Goal: Task Accomplishment & Management: Manage account settings

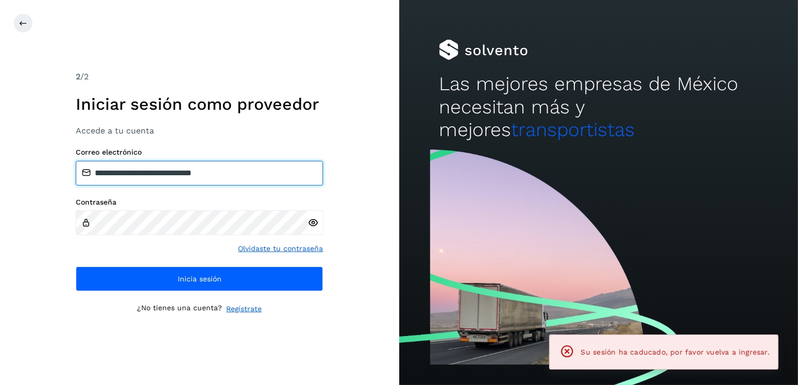
drag, startPoint x: 249, startPoint y: 174, endPoint x: 151, endPoint y: 178, distance: 97.9
click at [150, 177] on input "**********" at bounding box center [199, 173] width 247 height 25
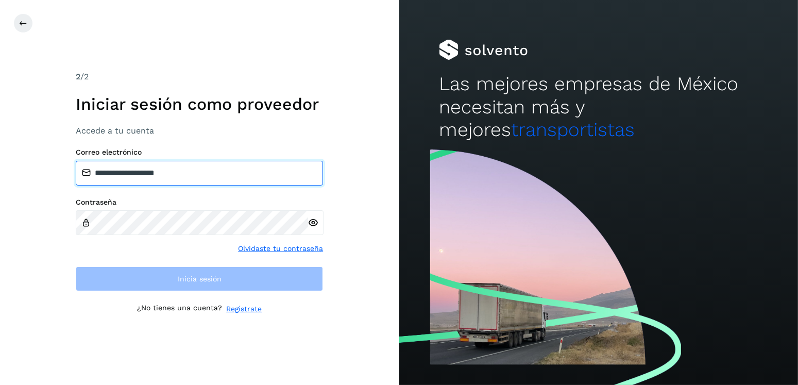
type input "**********"
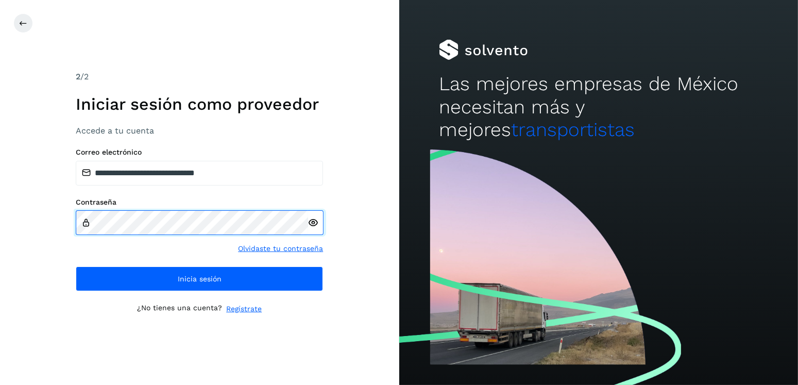
click at [59, 226] on div "**********" at bounding box center [199, 192] width 399 height 385
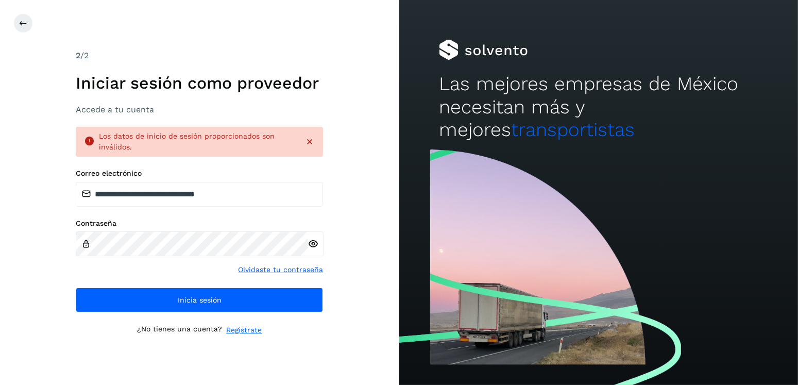
click at [309, 243] on icon at bounding box center [313, 243] width 11 height 11
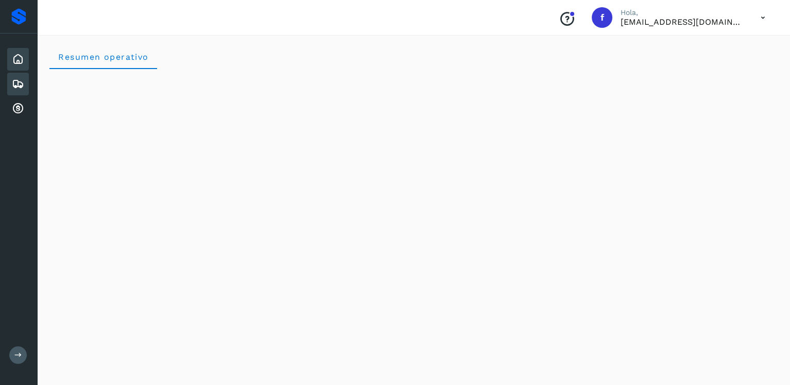
click at [19, 78] on icon at bounding box center [18, 84] width 12 height 12
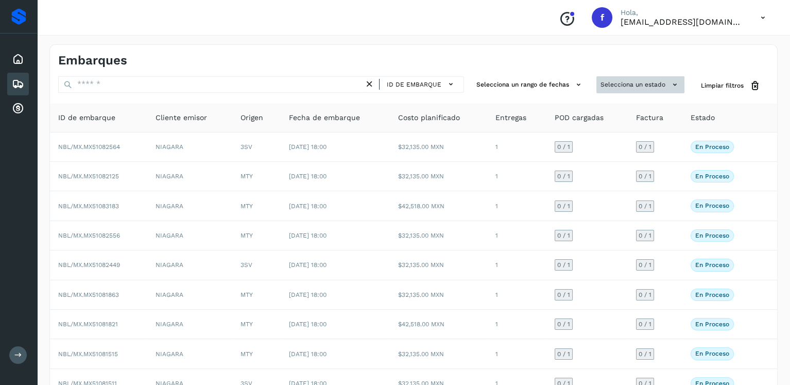
click at [619, 88] on button "Selecciona un estado" at bounding box center [640, 84] width 88 height 17
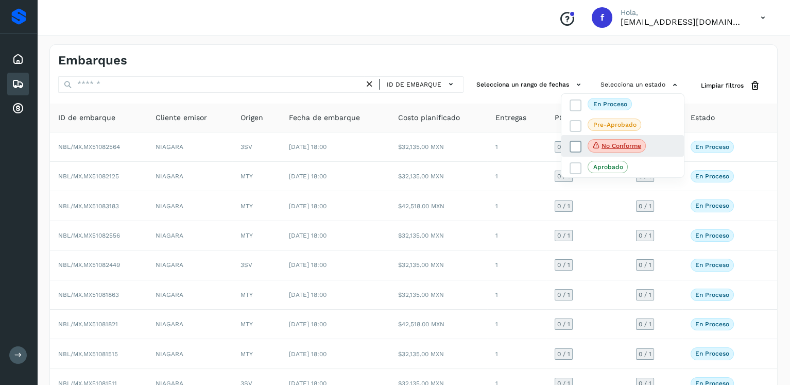
click at [574, 142] on icon at bounding box center [576, 147] width 10 height 10
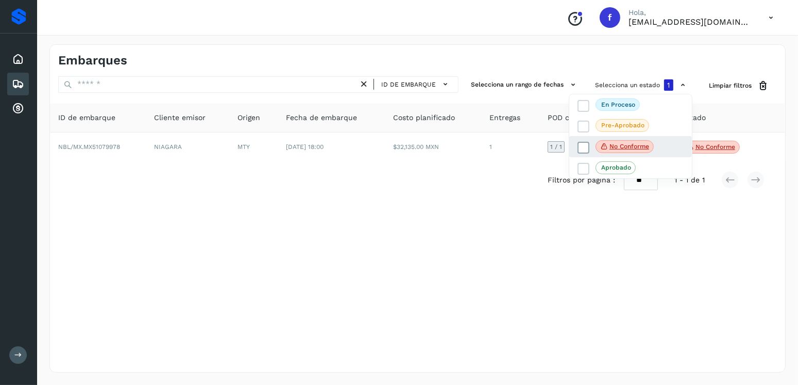
click at [580, 146] on icon at bounding box center [583, 147] width 10 height 10
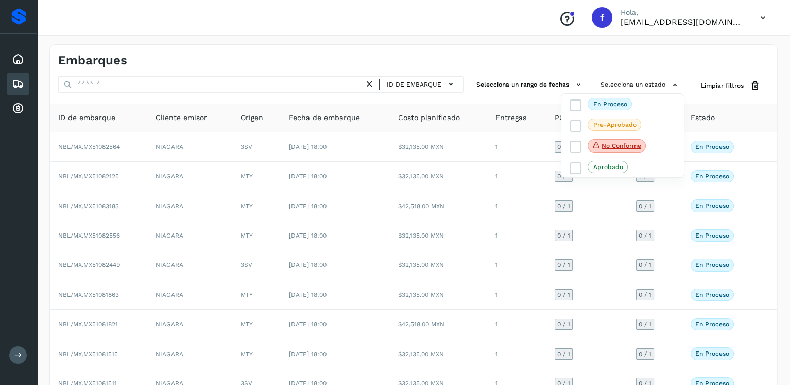
click at [326, 81] on div at bounding box center [395, 192] width 790 height 385
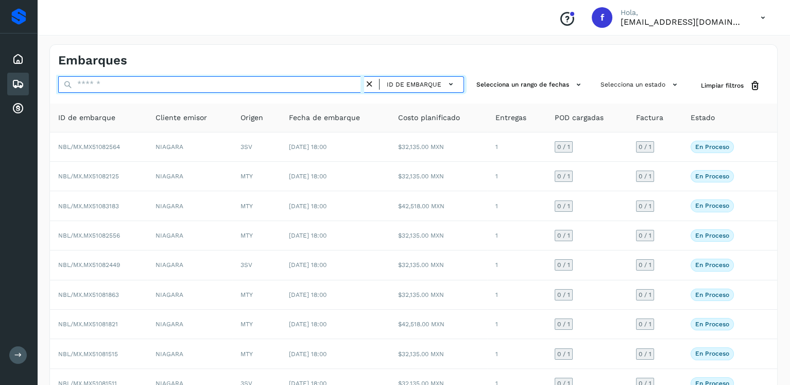
click at [331, 81] on input "text" at bounding box center [211, 84] width 306 height 16
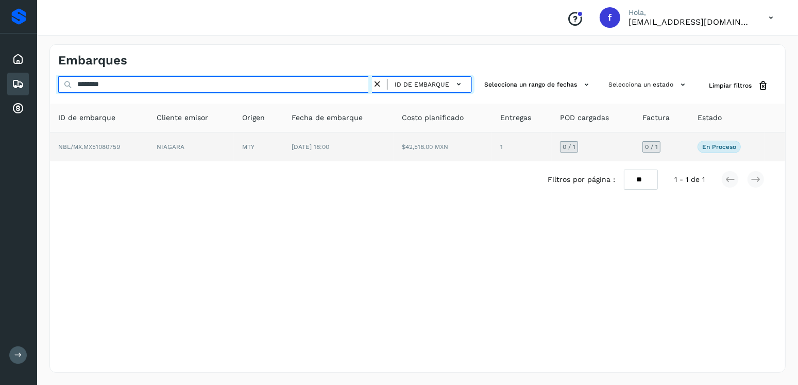
type input "********"
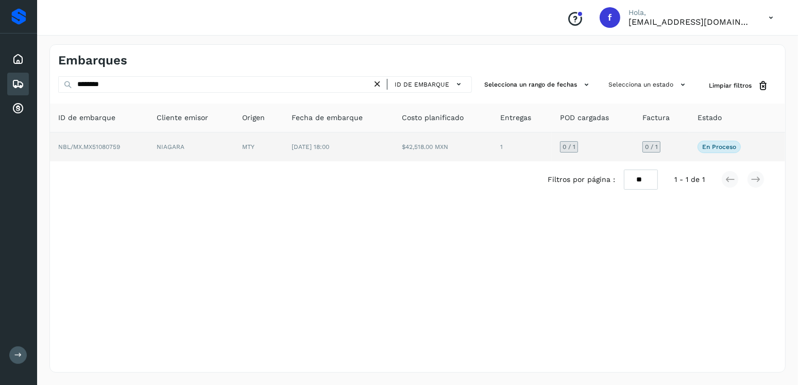
click at [329, 143] on span "[DATE] 18:00" at bounding box center [310, 146] width 38 height 7
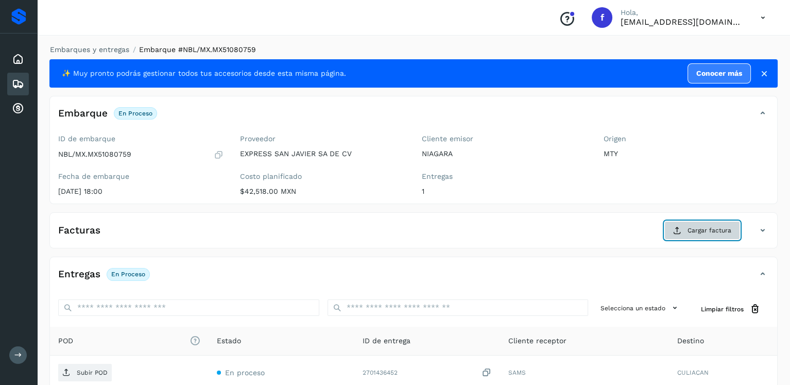
click at [715, 229] on span "Cargar factura" at bounding box center [709, 230] width 44 height 9
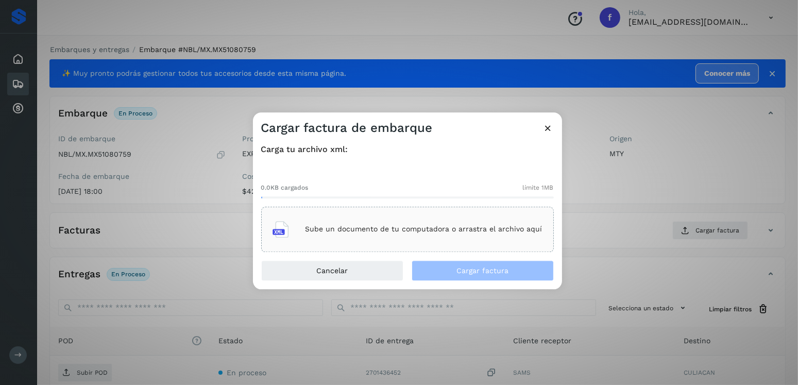
click at [423, 235] on div "Sube un documento de tu computadora o arrastra el archivo aquí" at bounding box center [407, 229] width 270 height 28
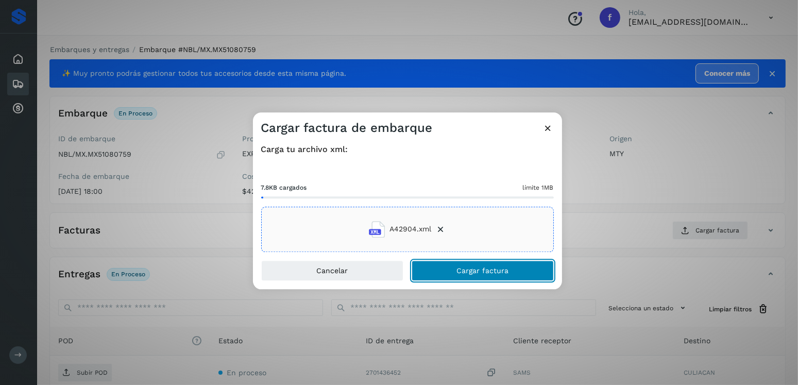
click at [476, 267] on span "Cargar factura" at bounding box center [482, 270] width 52 height 7
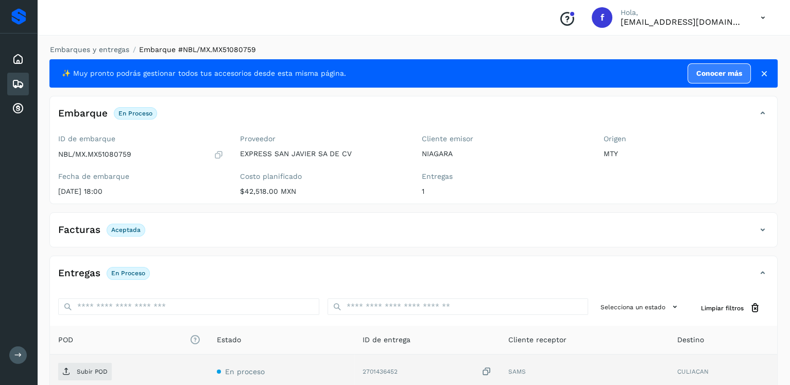
scroll to position [103, 0]
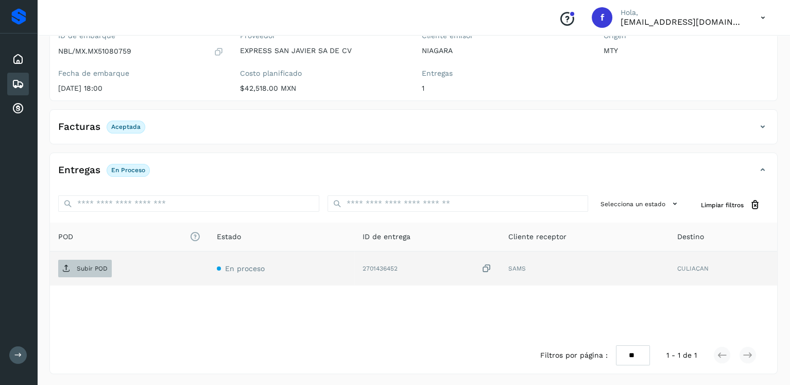
click at [94, 265] on p "Subir POD" at bounding box center [92, 268] width 31 height 7
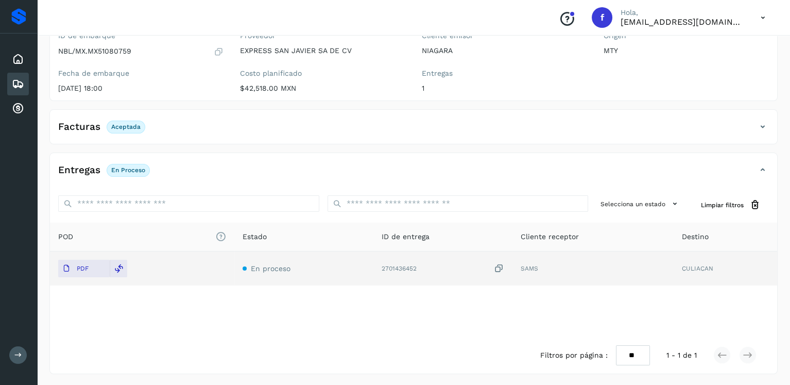
scroll to position [0, 0]
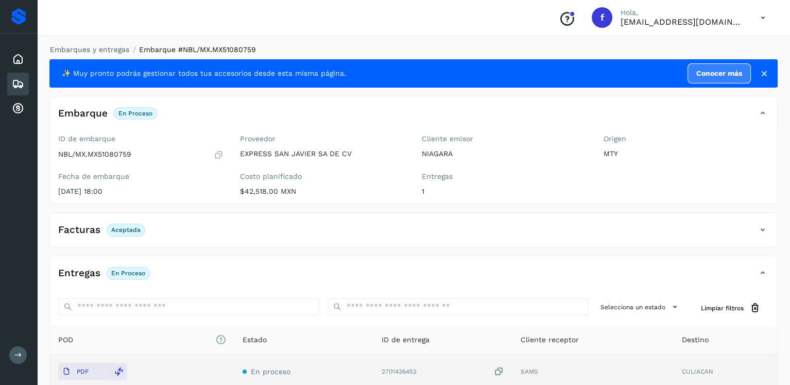
click at [12, 86] on icon at bounding box center [18, 84] width 12 height 12
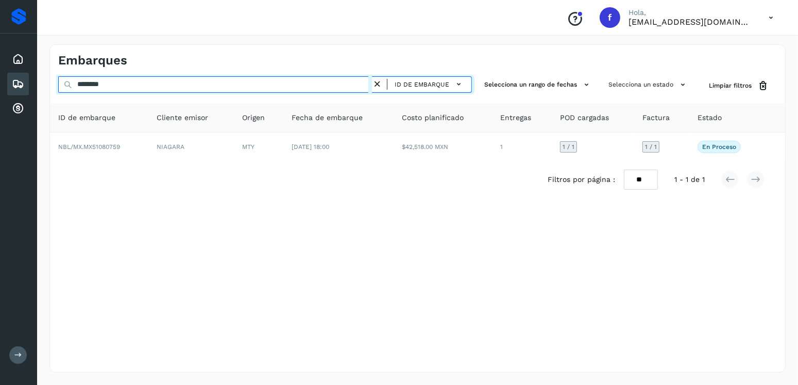
drag, startPoint x: 136, startPoint y: 87, endPoint x: 63, endPoint y: 95, distance: 73.5
click at [64, 95] on div "******** ID de embarque Selecciona un rango de fechas Selecciona un estado Limp…" at bounding box center [417, 137] width 735 height 122
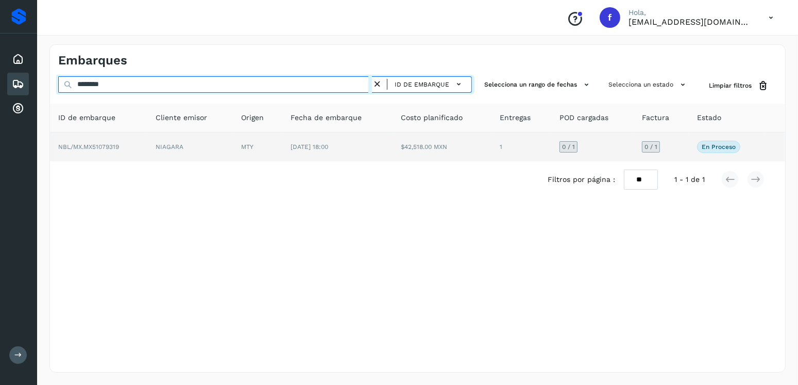
type input "********"
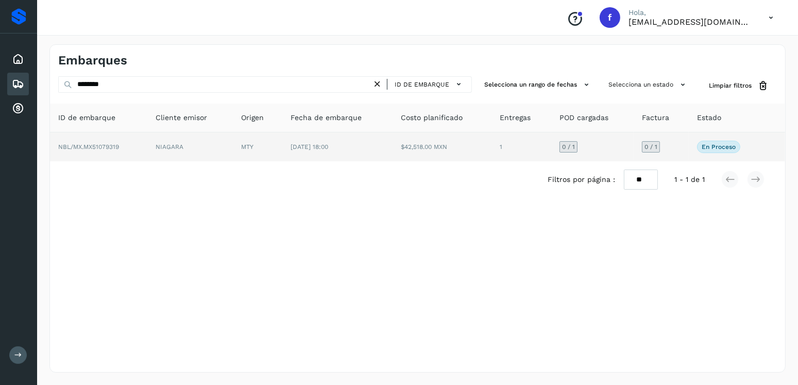
click at [358, 150] on td "[DATE] 18:00" at bounding box center [337, 146] width 110 height 29
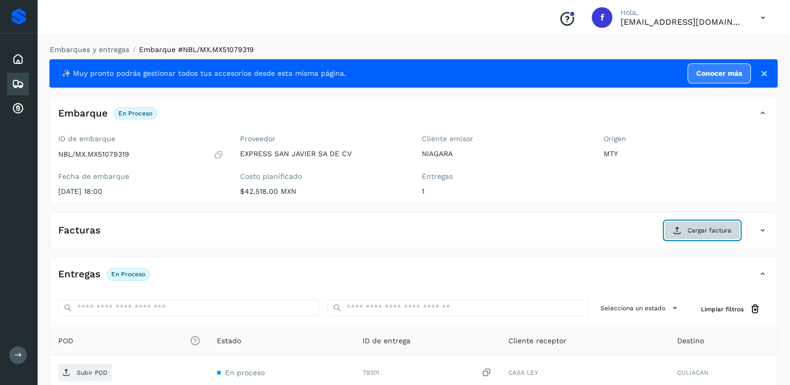
click at [723, 231] on span "Cargar factura" at bounding box center [709, 230] width 44 height 9
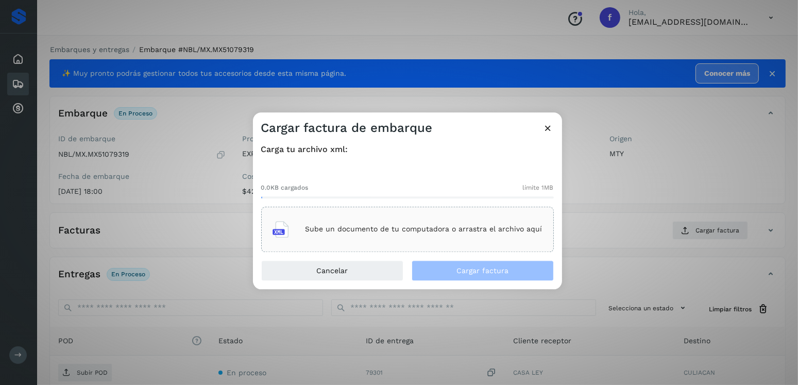
click at [457, 246] on div "Sube un documento de tu computadora o arrastra el archivo aquí" at bounding box center [407, 228] width 292 height 45
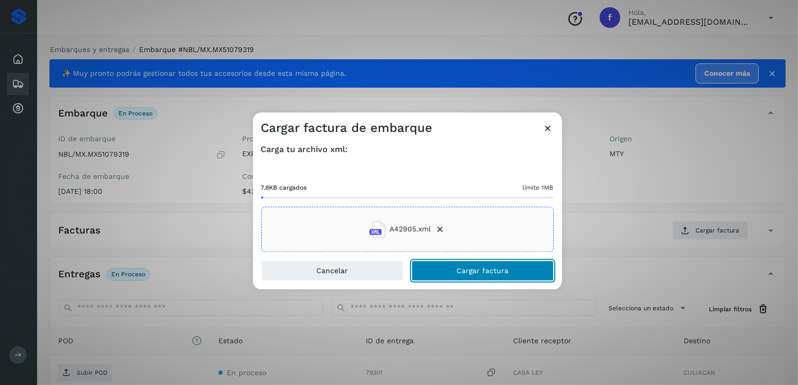
click at [502, 268] on span "Cargar factura" at bounding box center [482, 270] width 52 height 7
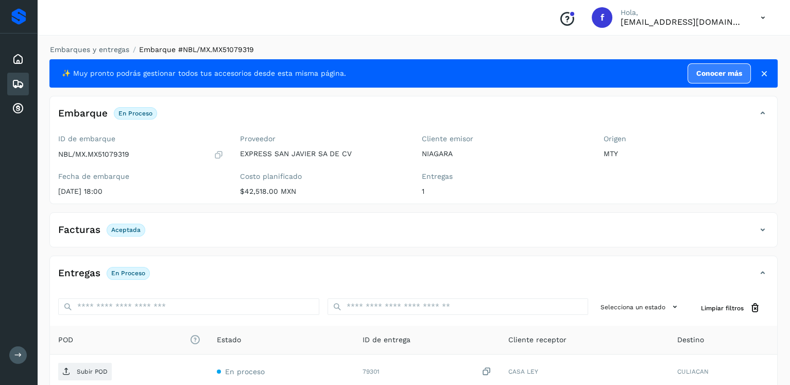
scroll to position [103, 0]
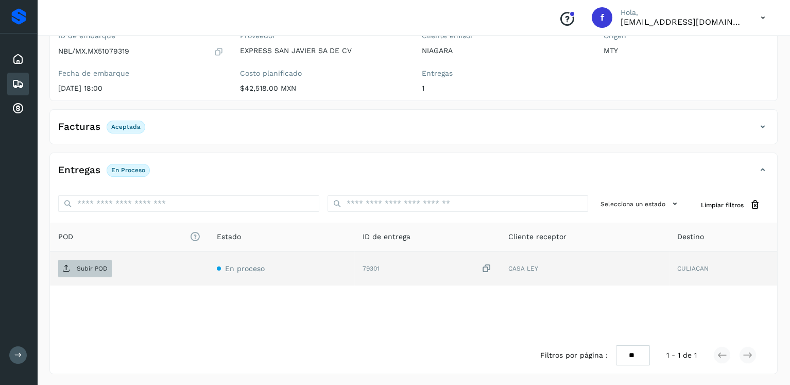
click at [93, 268] on p "Subir POD" at bounding box center [92, 268] width 31 height 7
click at [10, 83] on div "Embarques" at bounding box center [18, 84] width 22 height 23
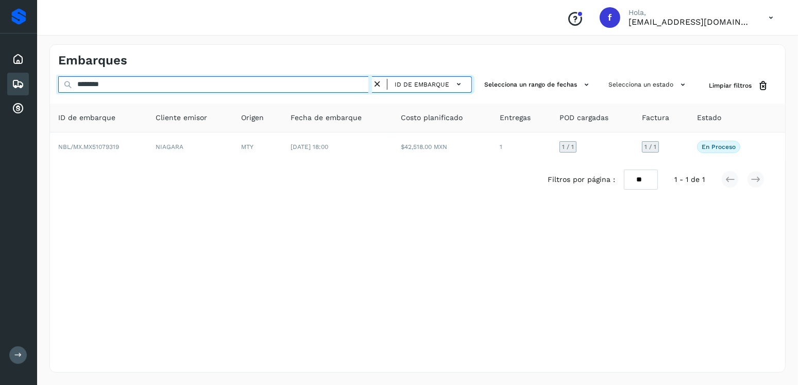
drag, startPoint x: 127, startPoint y: 86, endPoint x: 30, endPoint y: 84, distance: 96.8
click at [31, 85] on div "Proveedores Inicio Embarques Cuentas por cobrar Salir Conoce nuestros beneficio…" at bounding box center [399, 192] width 798 height 385
type input "*"
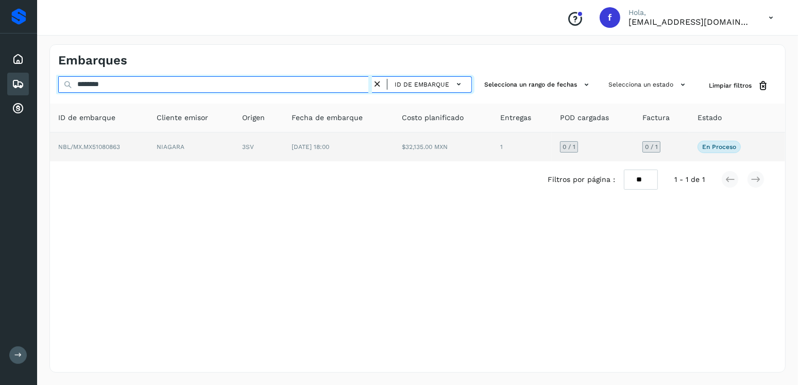
type input "********"
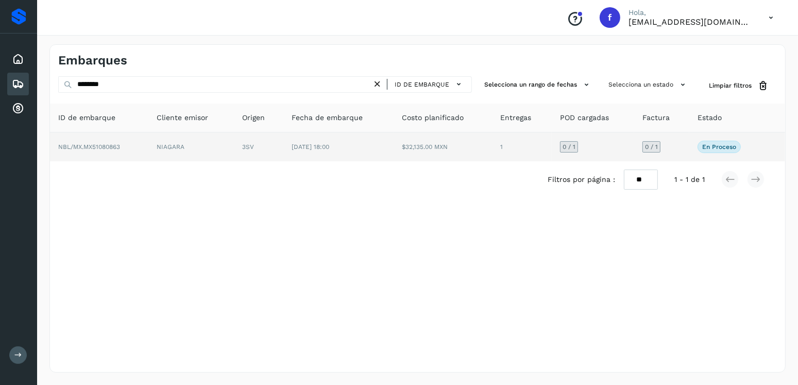
click at [329, 146] on span "[DATE] 18:00" at bounding box center [310, 146] width 38 height 7
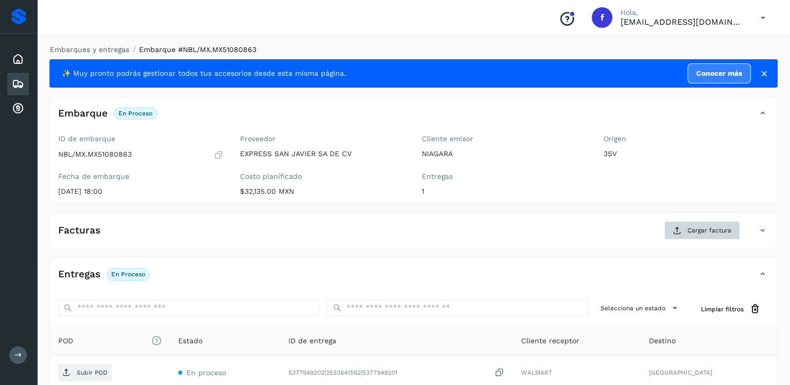
click at [702, 236] on div "Facturas Cargar factura" at bounding box center [413, 234] width 727 height 27
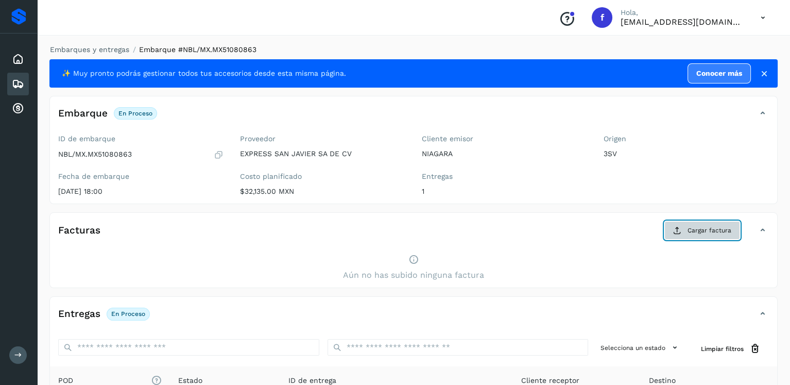
click at [702, 235] on button "Cargar factura" at bounding box center [702, 230] width 76 height 19
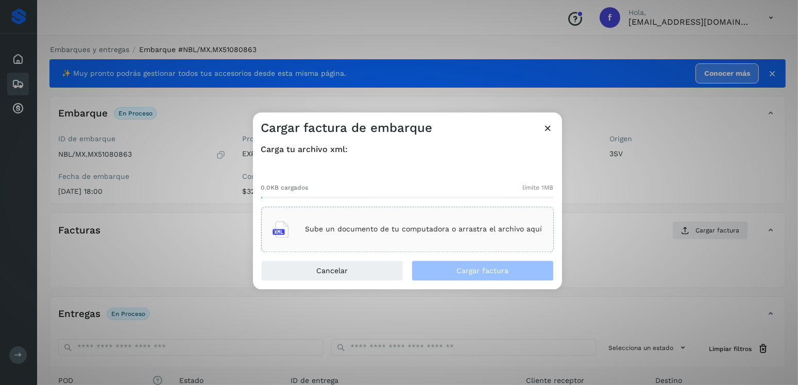
click at [455, 238] on div "Sube un documento de tu computadora o arrastra el archivo aquí" at bounding box center [407, 229] width 270 height 28
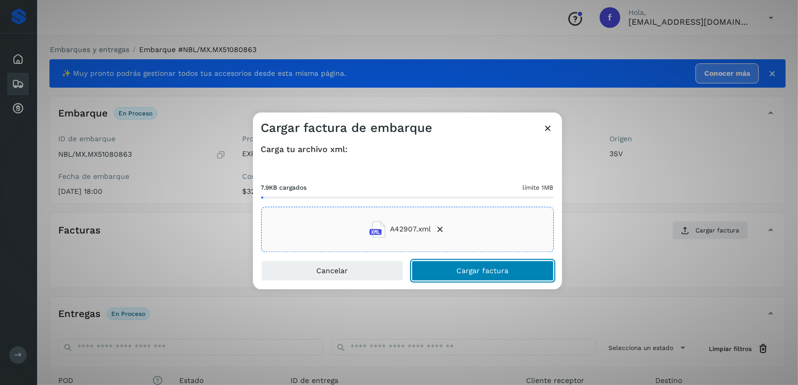
click at [508, 263] on button "Cargar factura" at bounding box center [482, 270] width 142 height 21
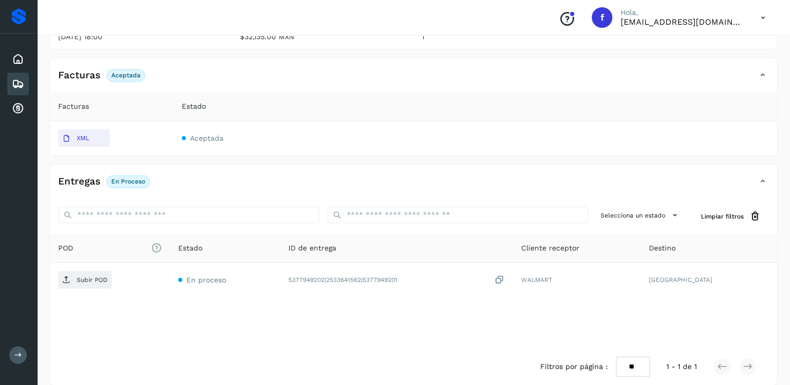
scroll to position [166, 0]
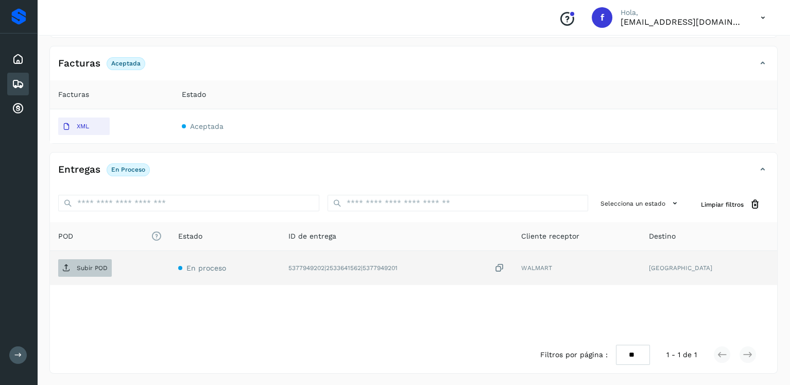
click at [94, 264] on p "Subir POD" at bounding box center [92, 267] width 31 height 7
click at [13, 84] on icon at bounding box center [18, 84] width 12 height 12
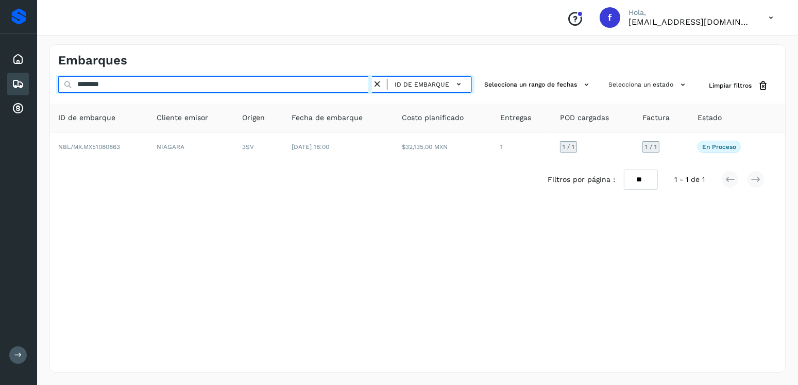
drag, startPoint x: 122, startPoint y: 86, endPoint x: 50, endPoint y: 85, distance: 71.1
click at [50, 85] on div "******** ID de embarque Selecciona un rango de fechas Selecciona un estado Limp…" at bounding box center [417, 85] width 735 height 19
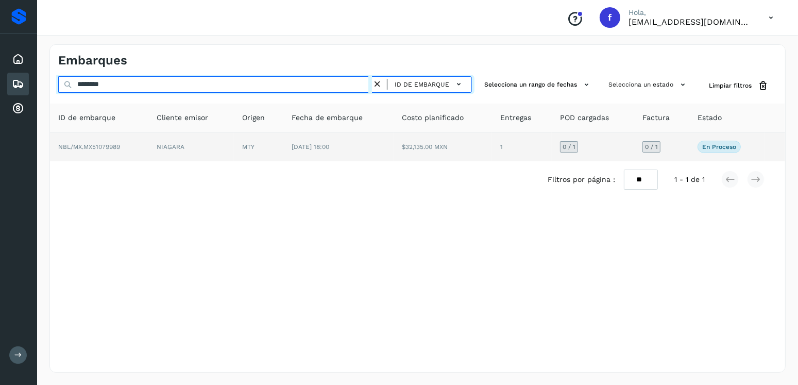
type input "********"
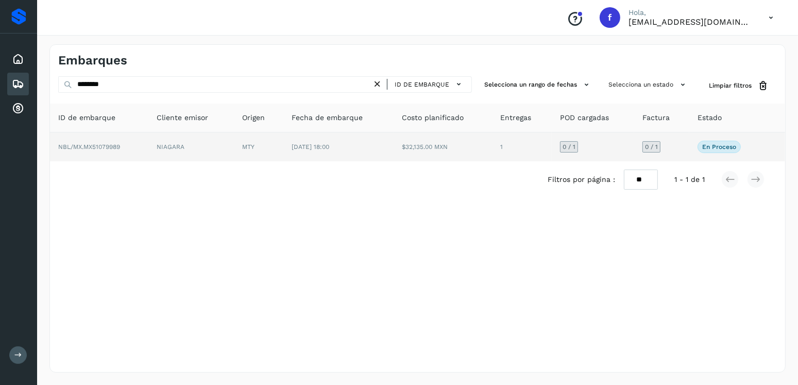
click at [286, 150] on td "[DATE] 18:00" at bounding box center [338, 146] width 110 height 29
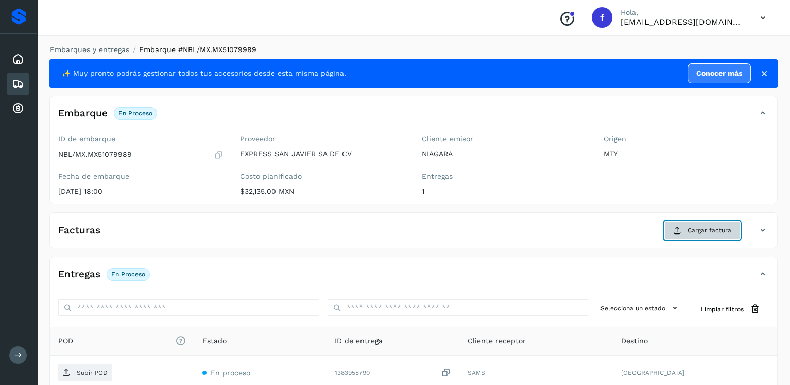
click at [669, 224] on button "Cargar factura" at bounding box center [702, 230] width 76 height 19
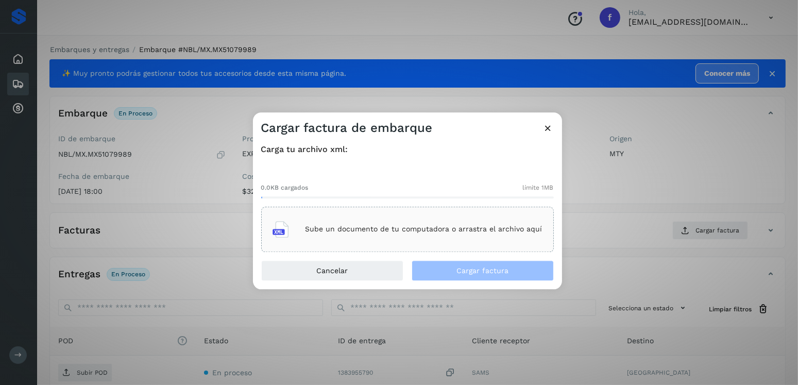
click at [488, 230] on p "Sube un documento de tu computadora o arrastra el archivo aquí" at bounding box center [423, 229] width 237 height 9
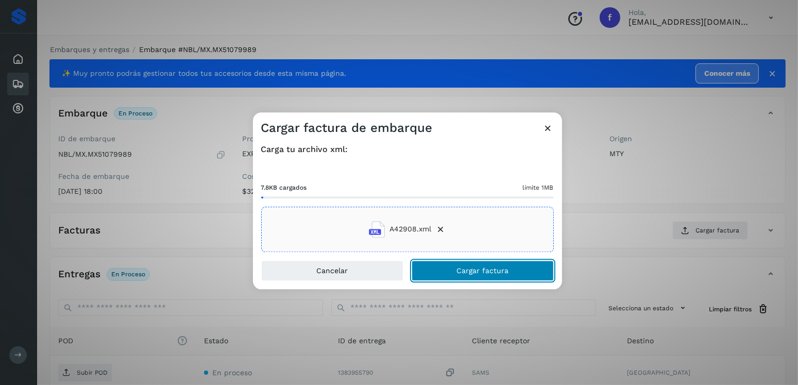
click at [495, 263] on button "Cargar factura" at bounding box center [482, 270] width 142 height 21
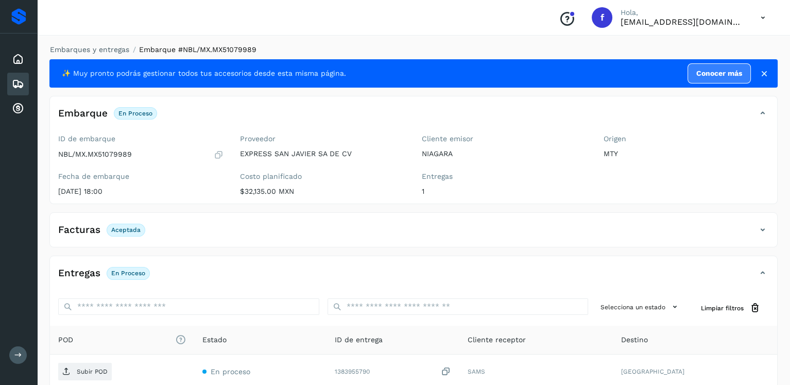
scroll to position [103, 0]
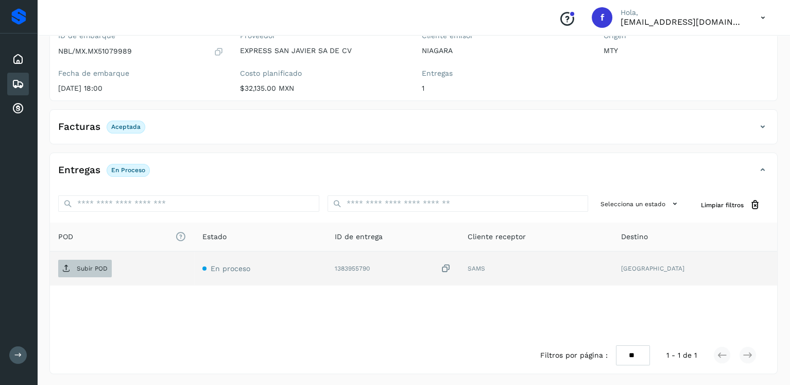
click at [91, 261] on span "Subir POD" at bounding box center [85, 268] width 54 height 16
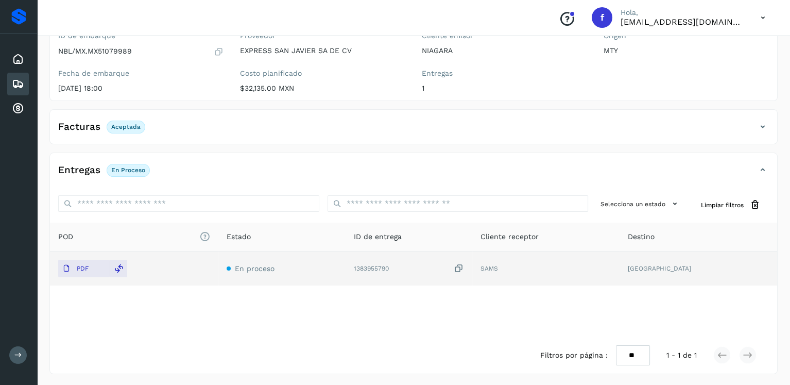
click at [12, 84] on icon at bounding box center [18, 84] width 12 height 12
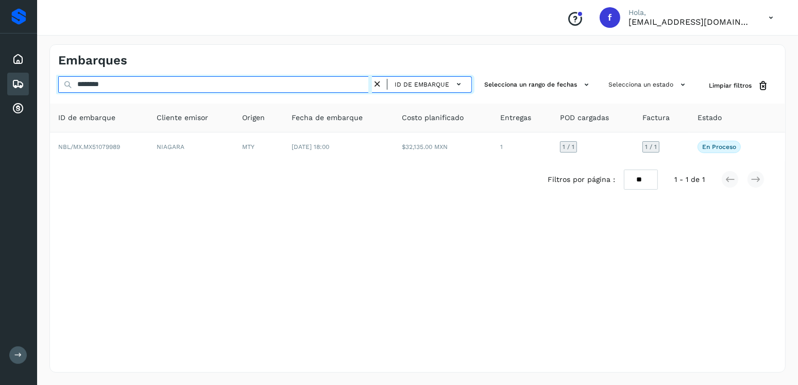
drag, startPoint x: 98, startPoint y: 82, endPoint x: 54, endPoint y: 81, distance: 44.8
click at [54, 81] on div "******** ID de embarque Selecciona un rango de fechas Selecciona un estado Limp…" at bounding box center [417, 85] width 735 height 19
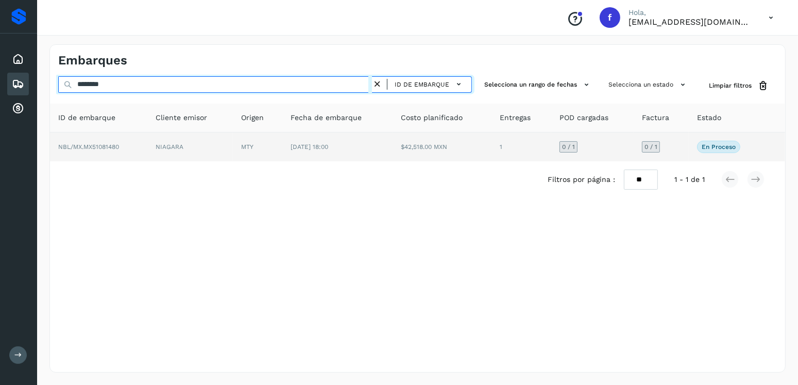
type input "********"
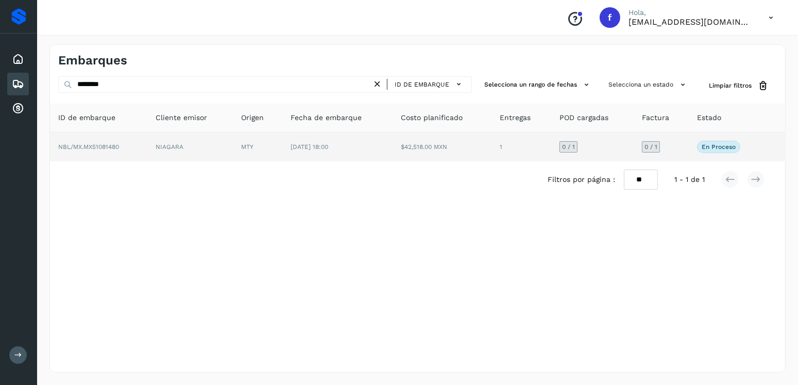
click at [179, 142] on td "NIAGARA" at bounding box center [189, 146] width 85 height 29
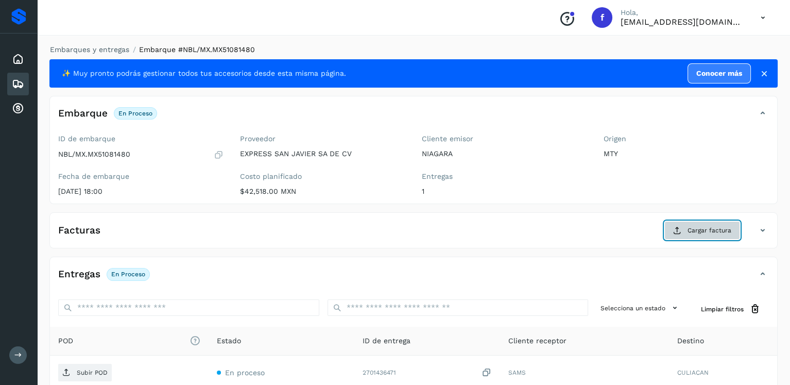
click at [734, 232] on button "Cargar factura" at bounding box center [702, 230] width 76 height 19
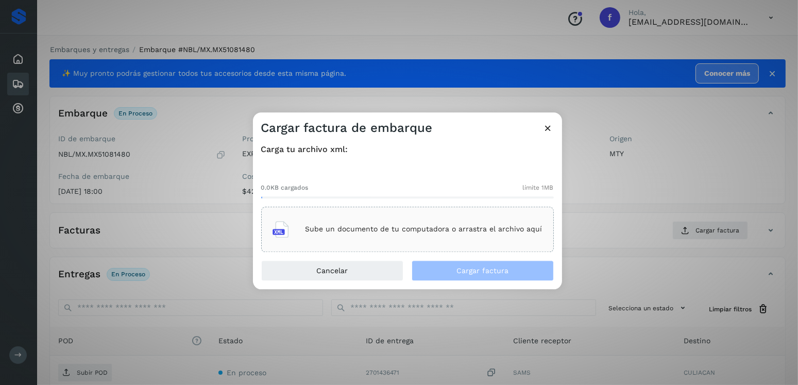
click at [472, 219] on div "Sube un documento de tu computadora o arrastra el archivo aquí" at bounding box center [407, 229] width 270 height 28
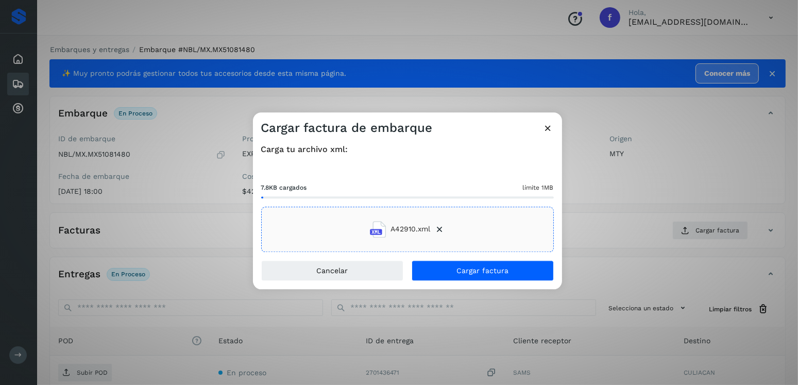
drag, startPoint x: 470, startPoint y: 254, endPoint x: 477, endPoint y: 260, distance: 9.6
click at [470, 255] on div "Carga tu archivo xml: 7.8KB cargados límite 1MB A42910.xml" at bounding box center [407, 198] width 309 height 124
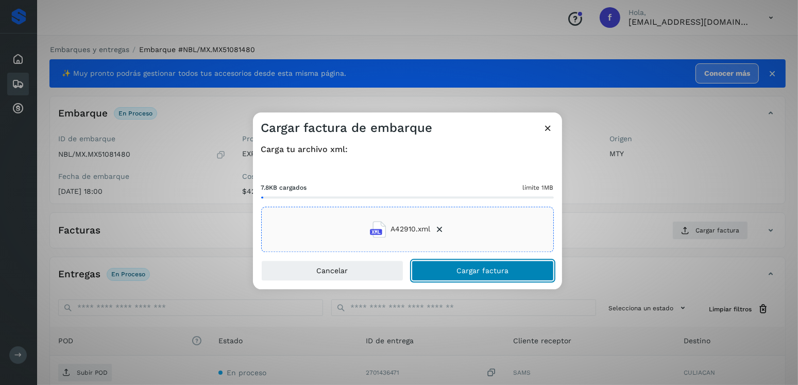
click at [477, 260] on button "Cargar factura" at bounding box center [482, 270] width 142 height 21
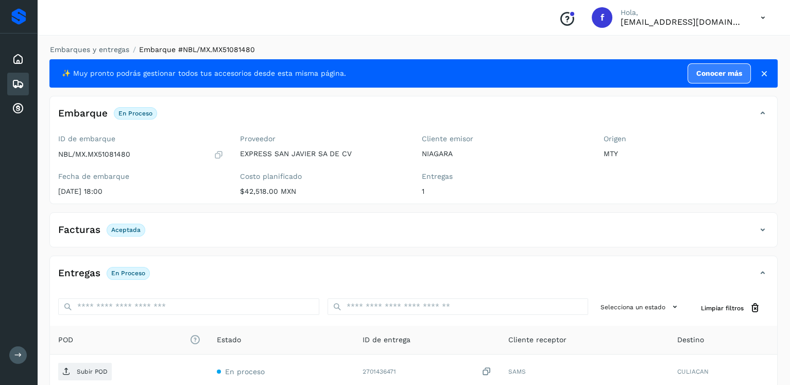
scroll to position [103, 0]
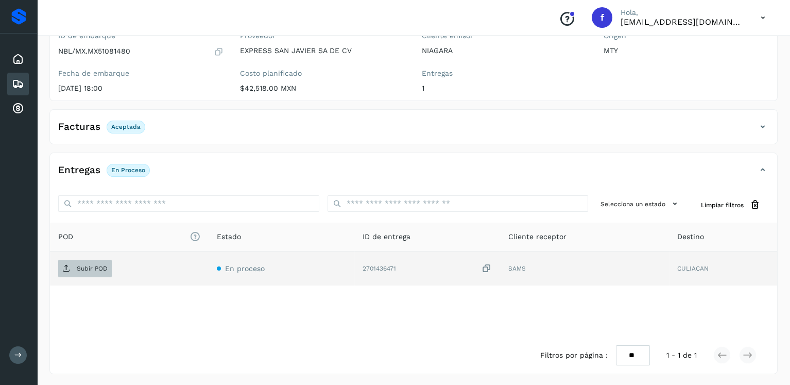
click at [88, 269] on p "Subir POD" at bounding box center [92, 268] width 31 height 7
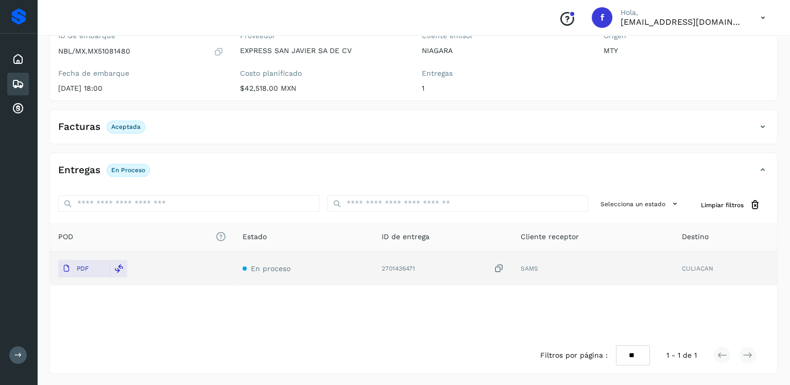
click at [15, 83] on icon at bounding box center [18, 84] width 12 height 12
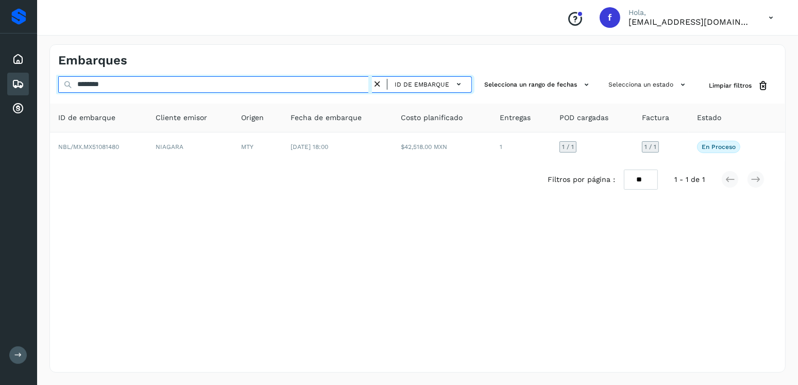
drag, startPoint x: 161, startPoint y: 81, endPoint x: 42, endPoint y: 82, distance: 118.4
click at [42, 82] on div "Embarques ******** ID de embarque Selecciona un rango de fechas Selecciona un e…" at bounding box center [417, 208] width 761 height 353
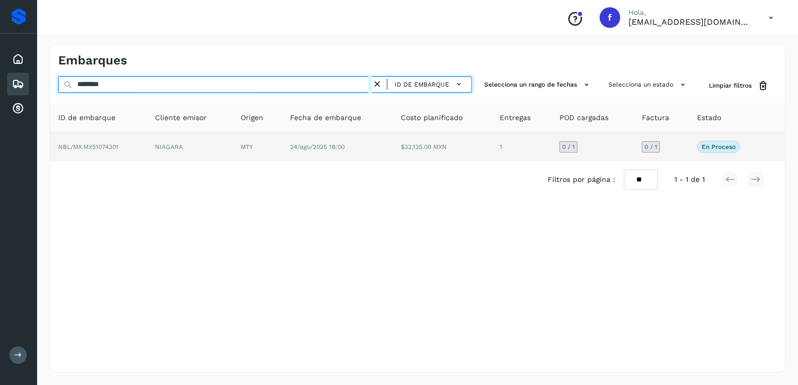
type input "********"
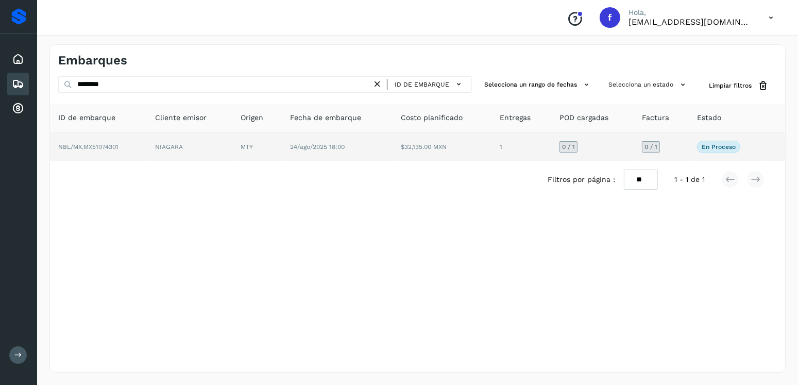
click at [346, 138] on td "24/ago/2025 18:00" at bounding box center [337, 146] width 110 height 29
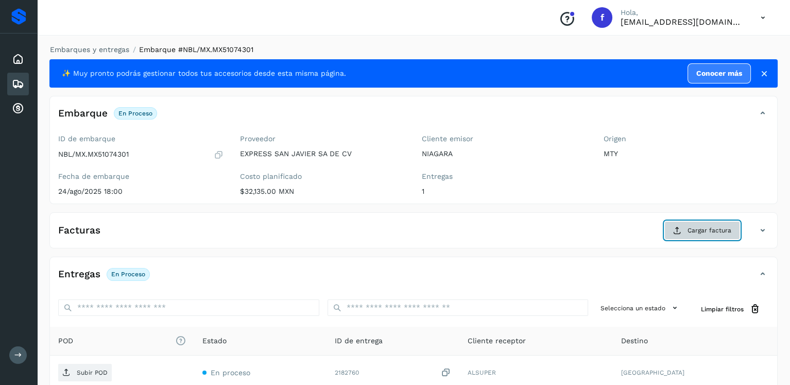
click at [693, 226] on span "Cargar factura" at bounding box center [709, 230] width 44 height 9
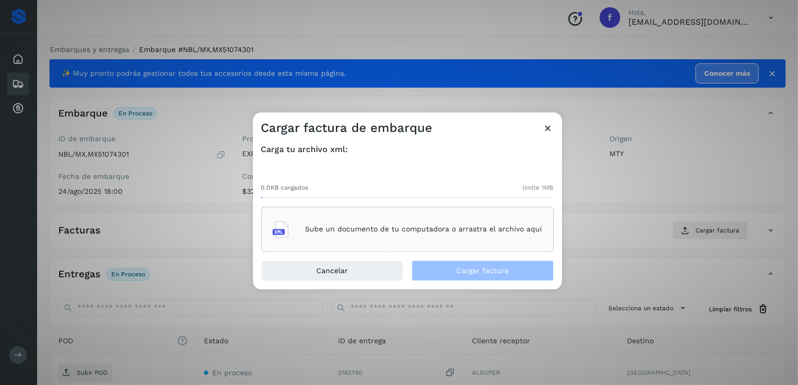
click at [345, 209] on div "Sube un documento de tu computadora o arrastra el archivo aquí" at bounding box center [407, 228] width 292 height 45
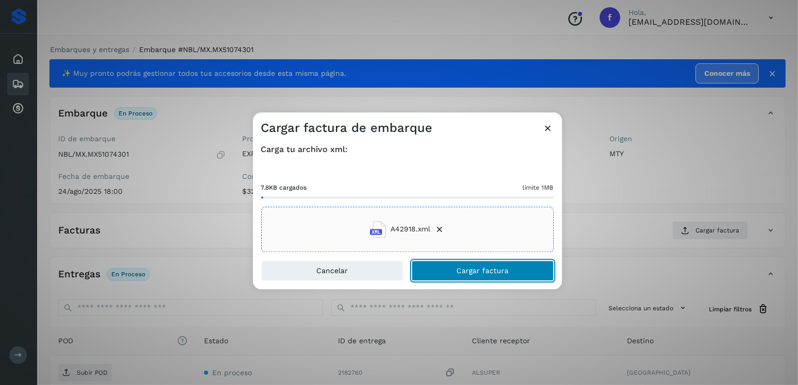
click at [440, 260] on button "Cargar factura" at bounding box center [482, 270] width 142 height 21
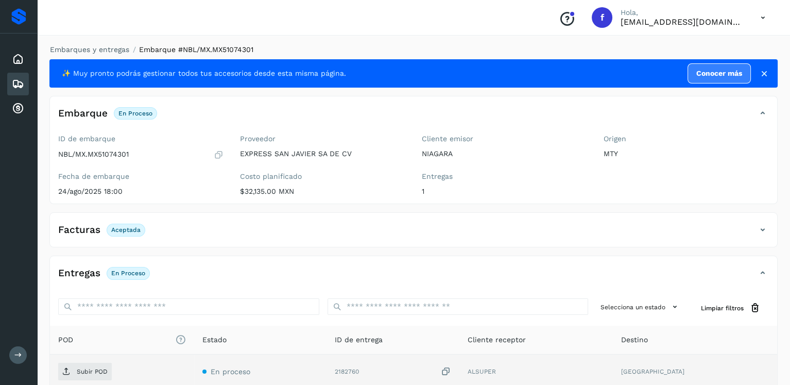
scroll to position [103, 0]
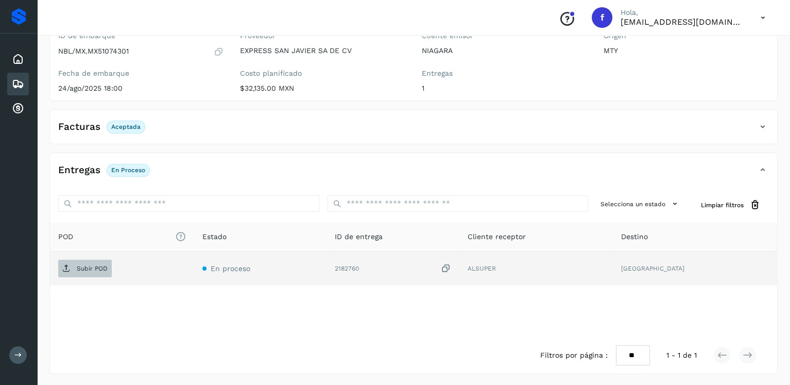
click at [105, 262] on span "Subir POD" at bounding box center [85, 268] width 54 height 16
